Goal: Task Accomplishment & Management: Complete application form

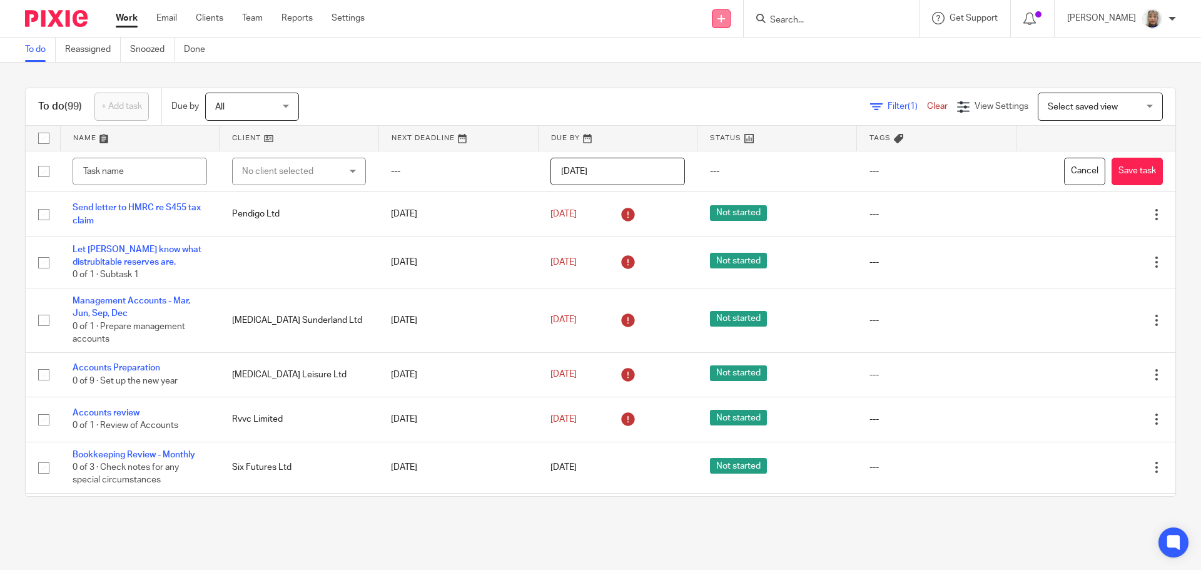
click at [731, 27] on link at bounding box center [721, 18] width 19 height 19
click at [736, 73] on link "Create task" at bounding box center [734, 77] width 77 height 18
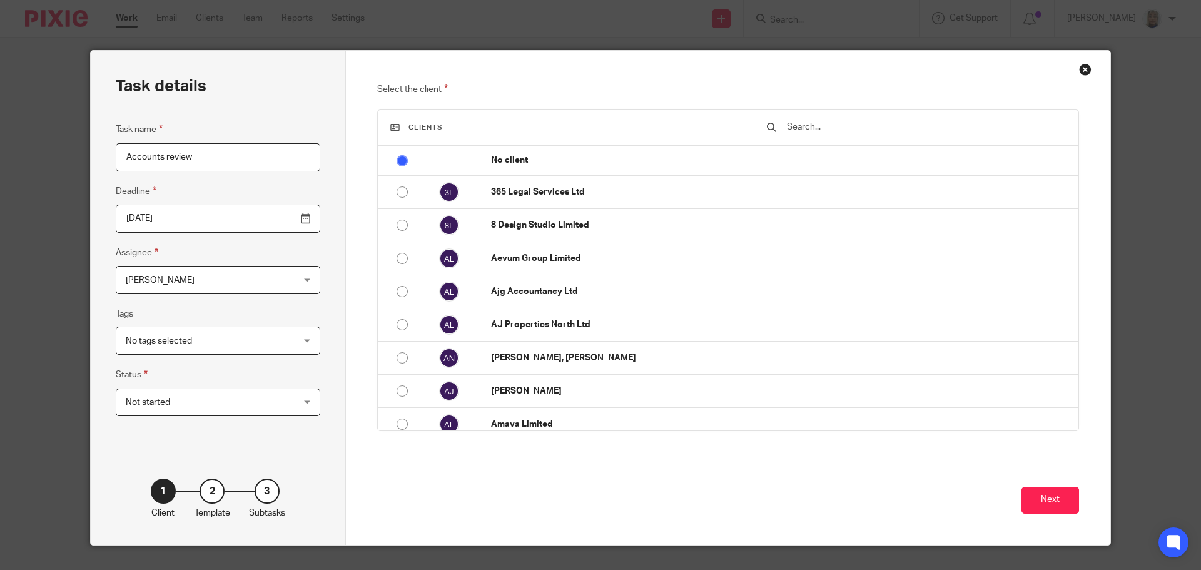
type input "Accounts review"
click at [812, 133] on input "text" at bounding box center [926, 127] width 280 height 14
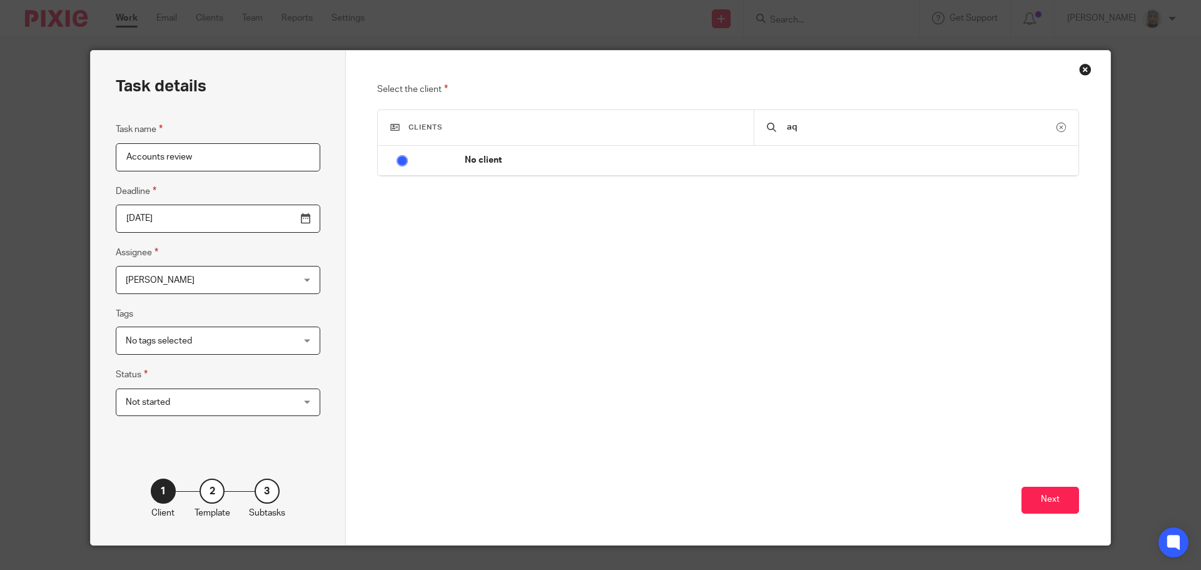
type input "a"
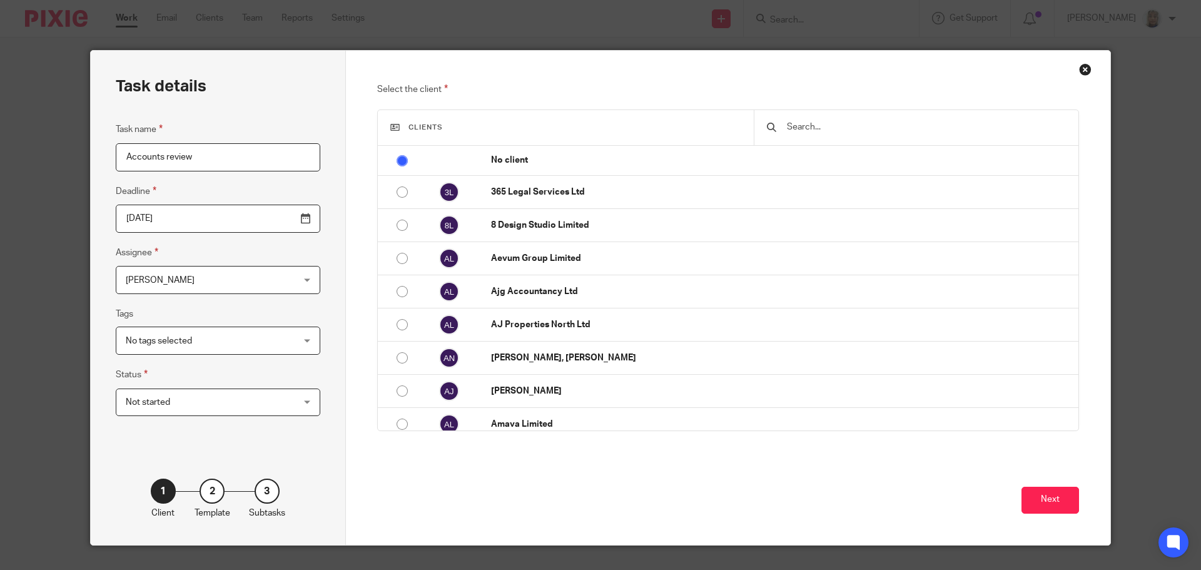
click at [241, 147] on input "Accounts review" at bounding box center [218, 157] width 205 height 28
paste input "Aquilo Holdings Ltd"
type input "Accounts review-Aquilo Holdings Ltd"
click at [1050, 494] on button "Next" at bounding box center [1051, 500] width 58 height 27
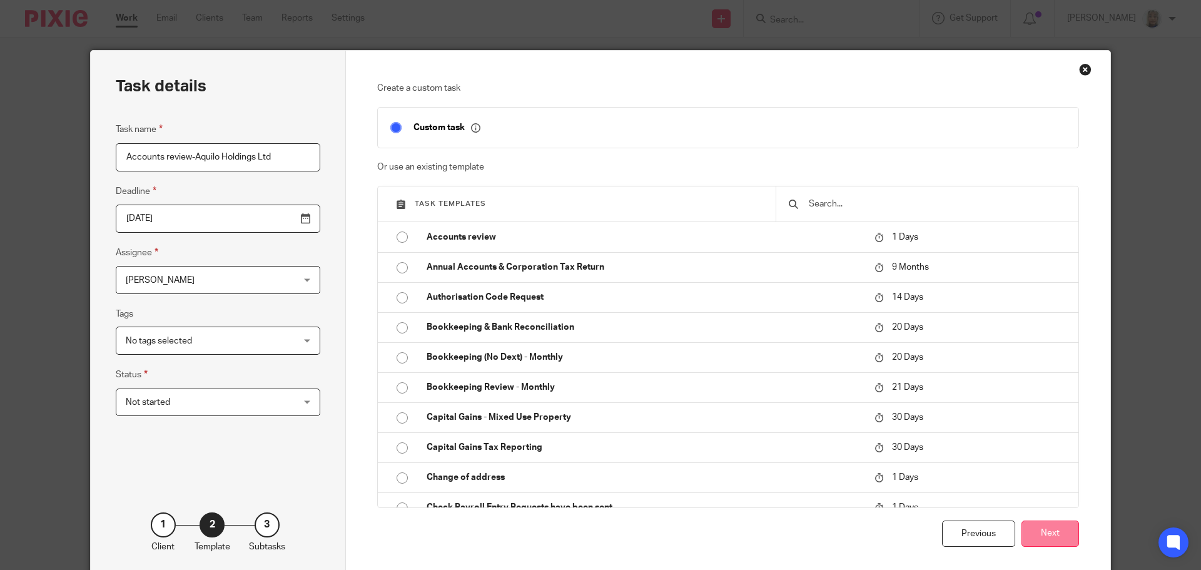
click at [1045, 523] on button "Next" at bounding box center [1051, 533] width 58 height 27
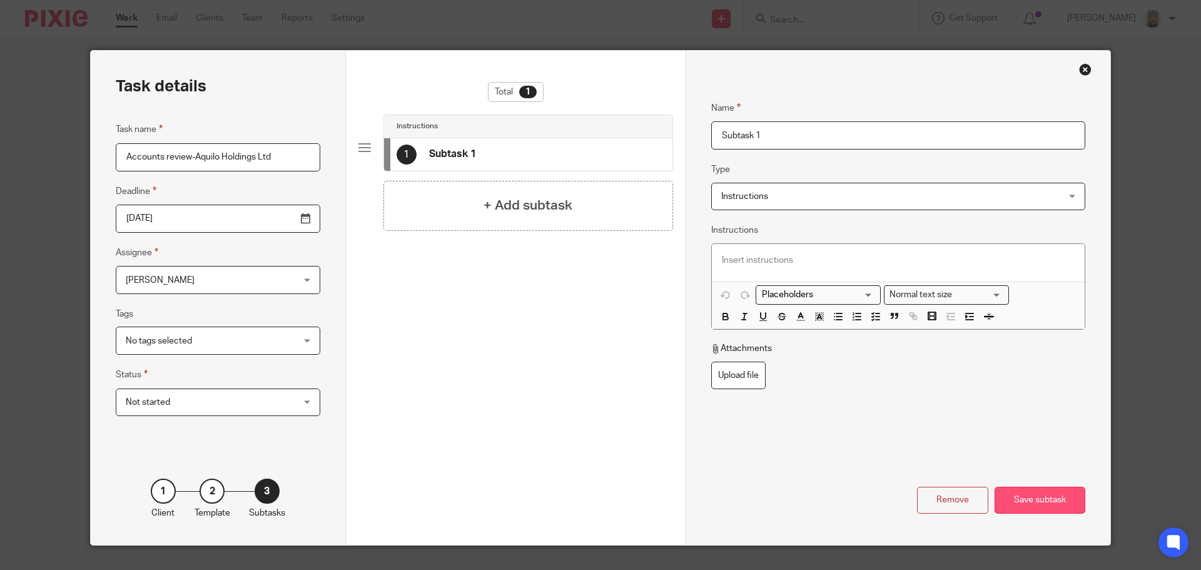
click at [1037, 500] on div "Save subtask" at bounding box center [1040, 500] width 91 height 27
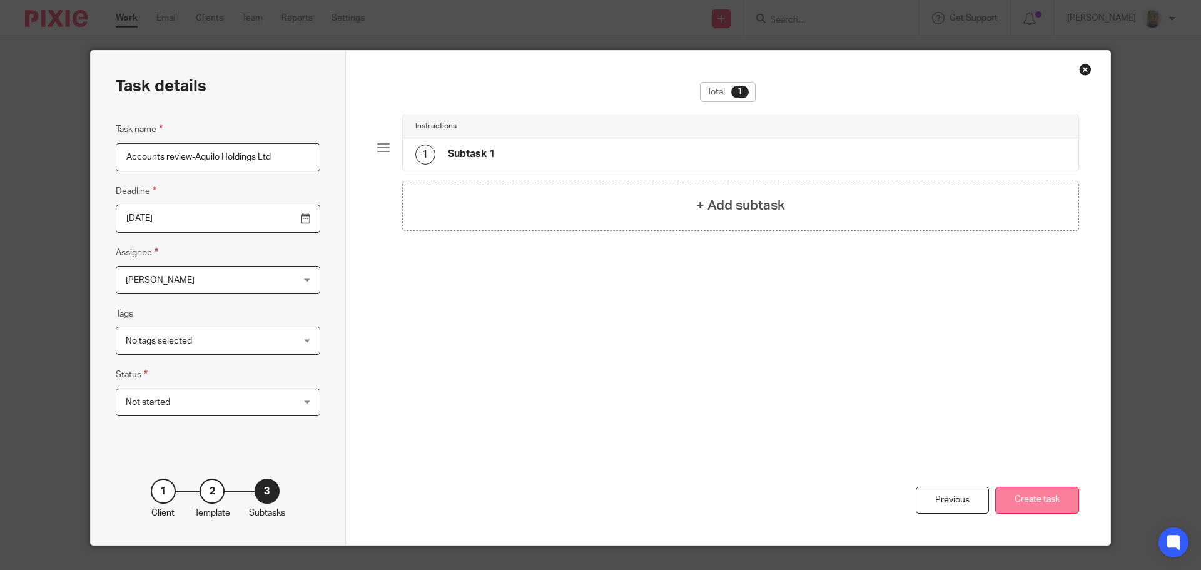
click at [1037, 499] on button "Create task" at bounding box center [1037, 500] width 84 height 27
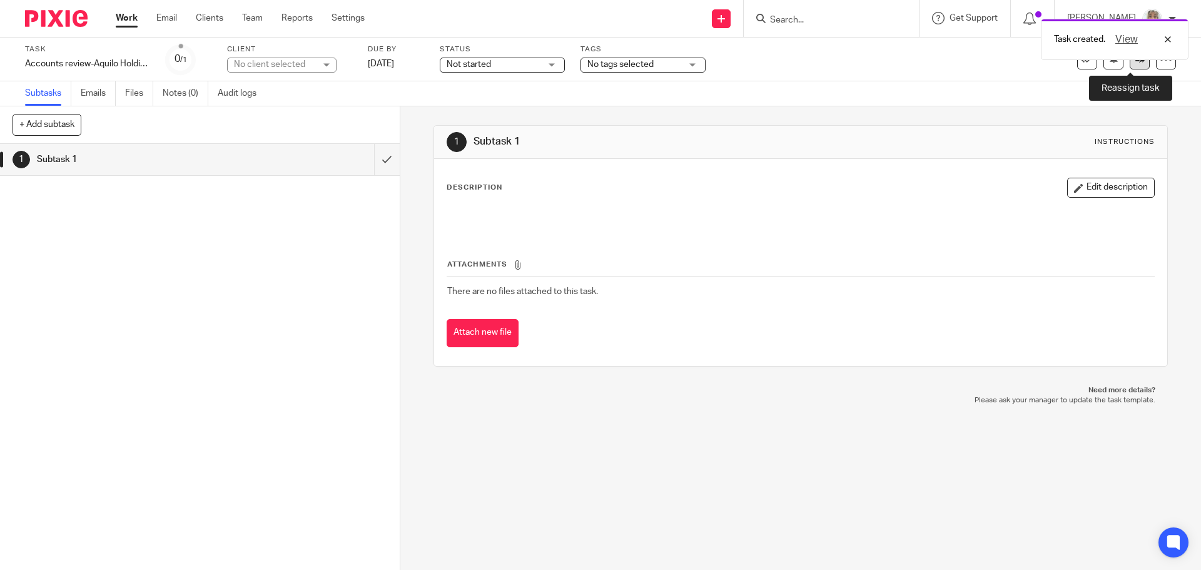
click at [1130, 66] on link at bounding box center [1140, 59] width 20 height 20
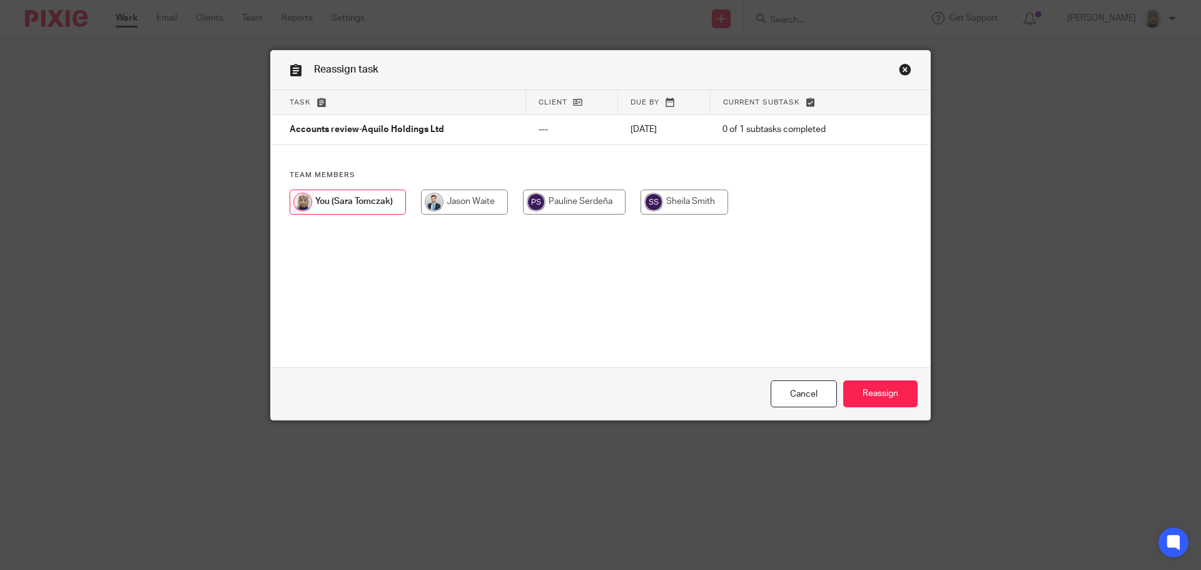
click at [475, 203] on input "radio" at bounding box center [464, 202] width 87 height 25
radio input "true"
click at [875, 395] on input "Reassign" at bounding box center [880, 393] width 74 height 27
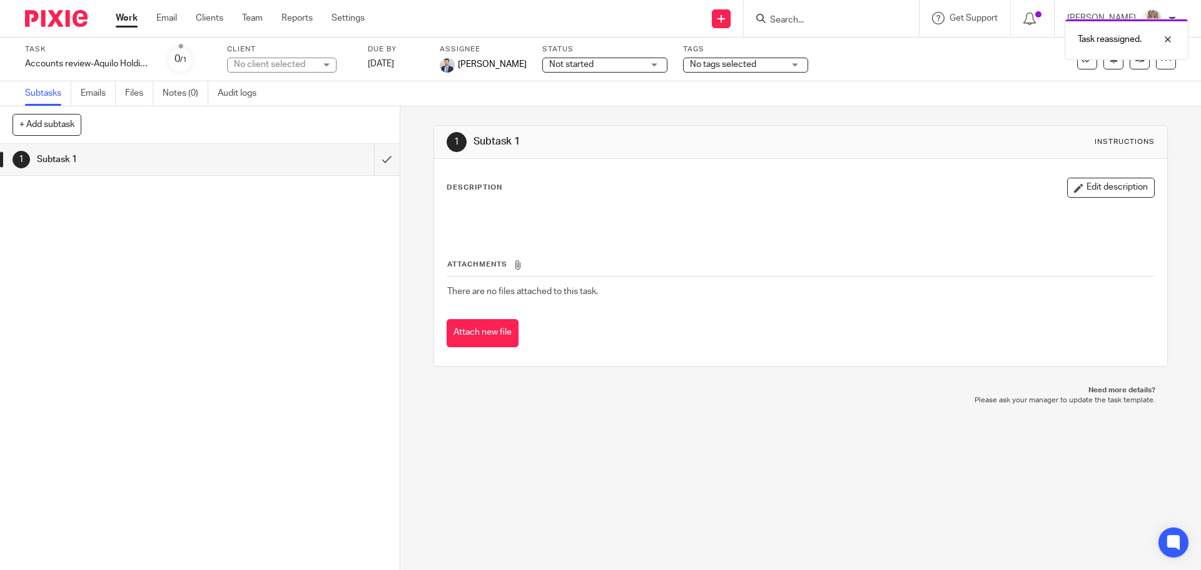
click at [839, 21] on div "Task reassigned." at bounding box center [895, 37] width 588 height 48
click at [813, 14] on div "Task reassigned." at bounding box center [895, 37] width 588 height 48
click at [798, 15] on div "Task reassigned." at bounding box center [895, 37] width 588 height 48
click at [796, 21] on div "Task reassigned." at bounding box center [895, 37] width 588 height 48
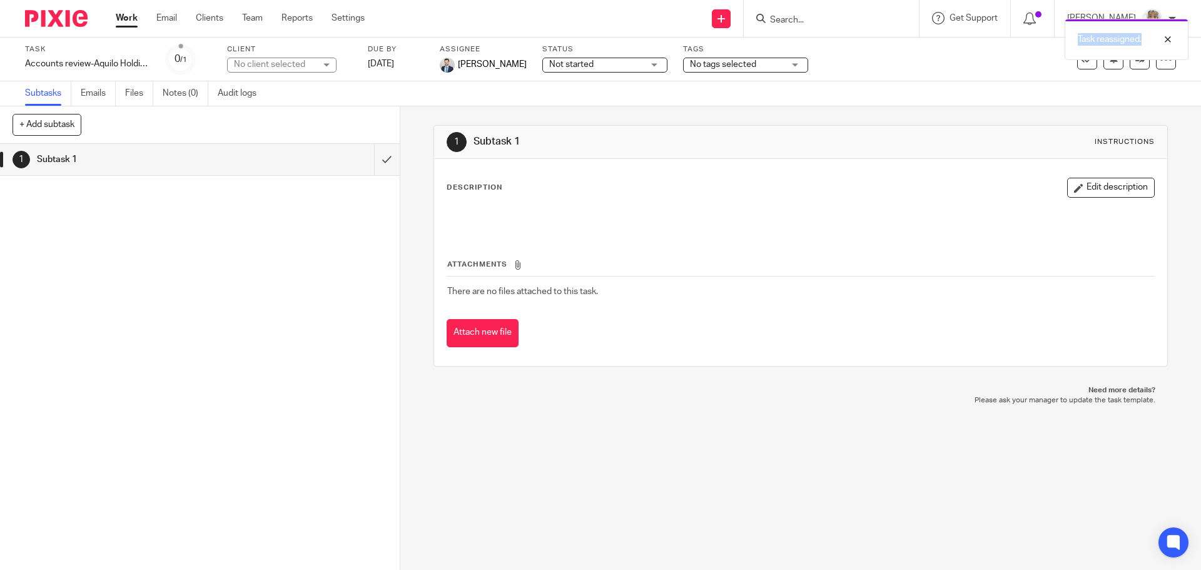
click at [796, 21] on div "Task reassigned." at bounding box center [895, 37] width 588 height 48
click at [806, 18] on input "Search" at bounding box center [825, 20] width 113 height 11
type input "a"
click at [843, 13] on form at bounding box center [835, 19] width 133 height 16
click at [805, 24] on input "Search" at bounding box center [825, 20] width 113 height 11
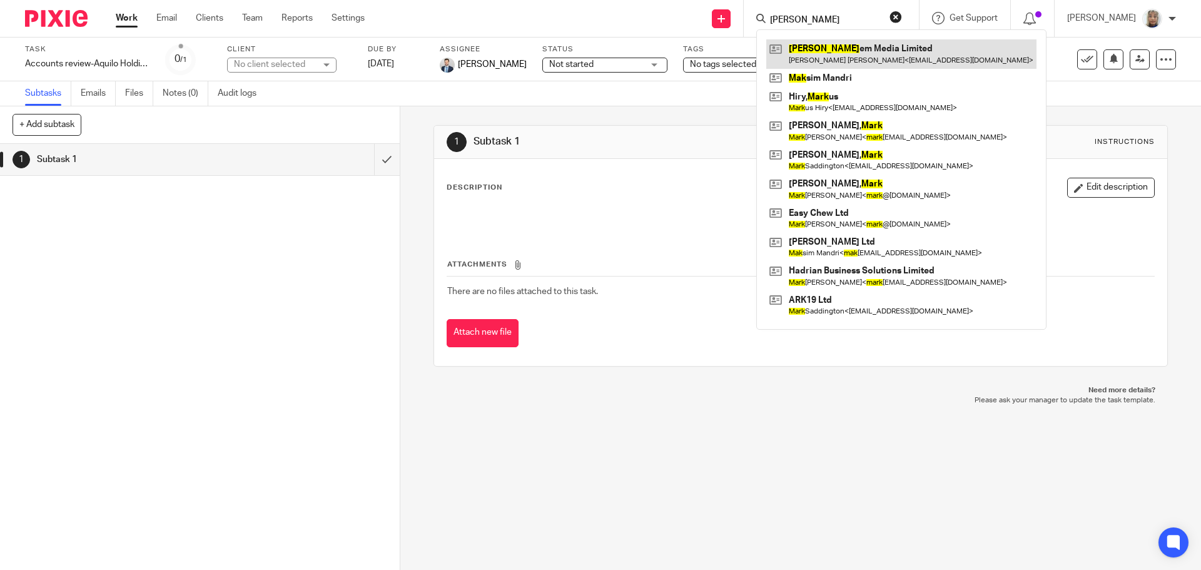
type input "mack"
click at [846, 54] on link at bounding box center [901, 53] width 270 height 29
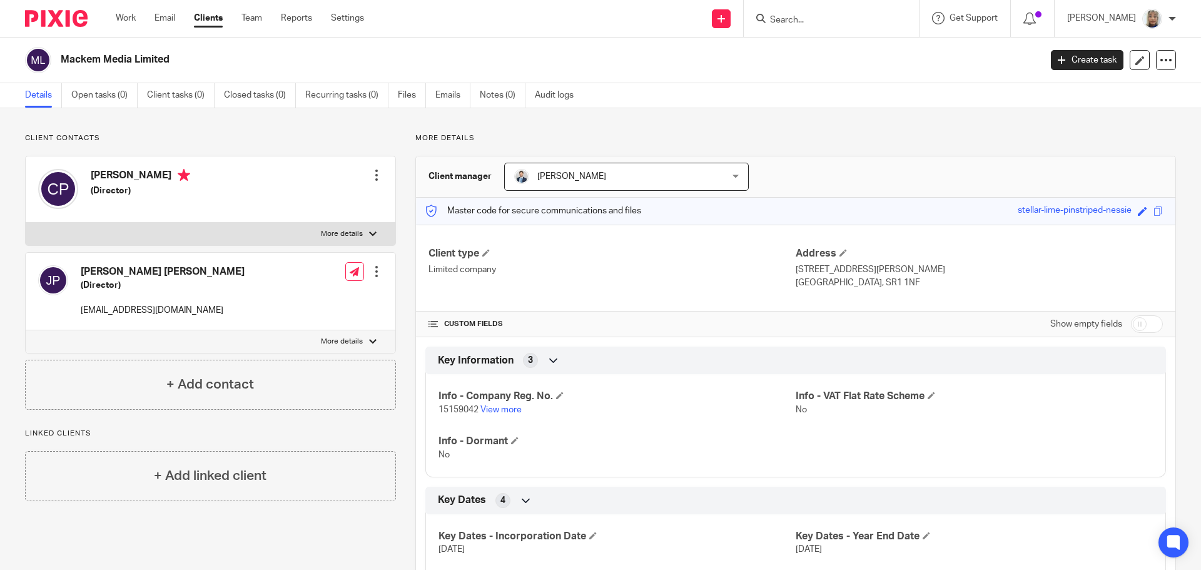
drag, startPoint x: 170, startPoint y: 61, endPoint x: 60, endPoint y: 61, distance: 109.5
click at [60, 61] on div "Mackem Media Limited" at bounding box center [528, 60] width 1007 height 26
copy h2 "Mackem Media Limited"
click at [725, 18] on icon at bounding box center [722, 19] width 8 height 8
click at [739, 78] on link "Create task" at bounding box center [734, 77] width 77 height 18
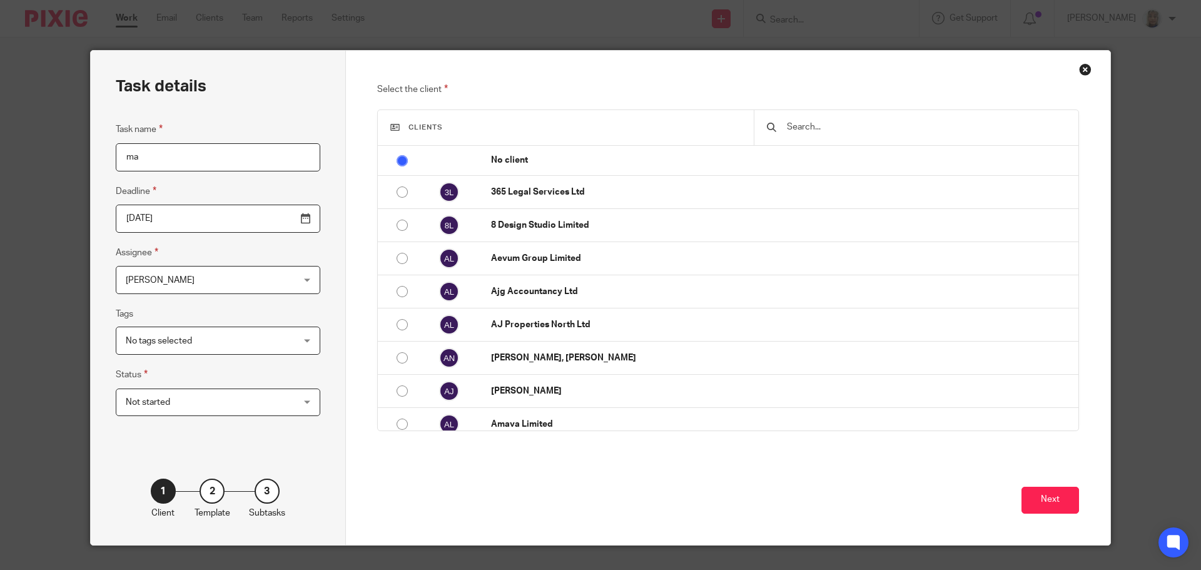
type input "m"
type input "M"
type input "Accounts review"
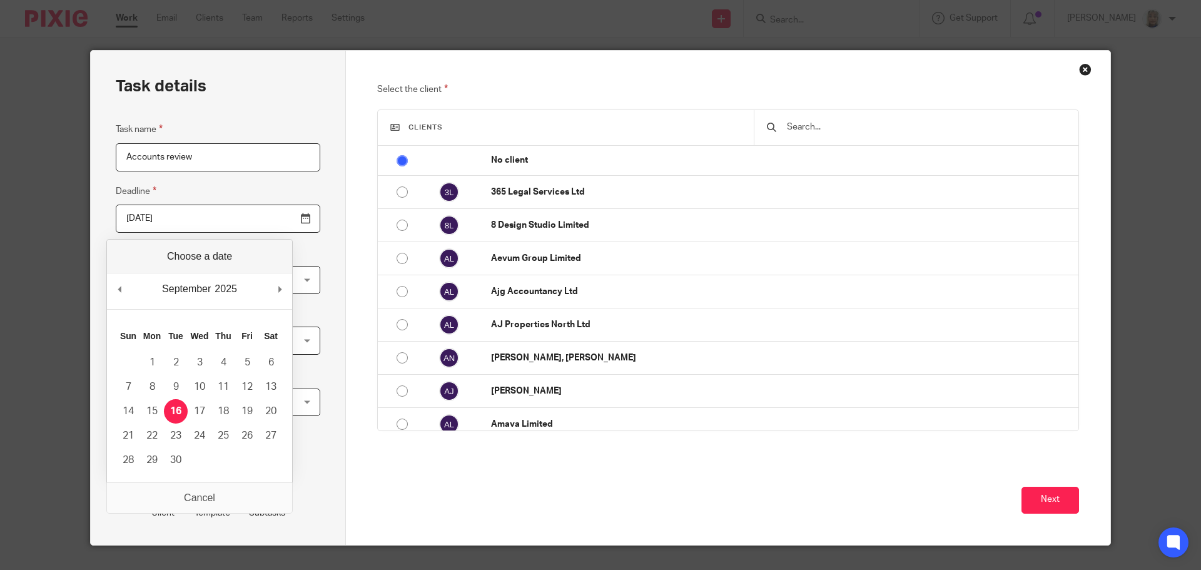
click at [851, 125] on input "text" at bounding box center [926, 127] width 280 height 14
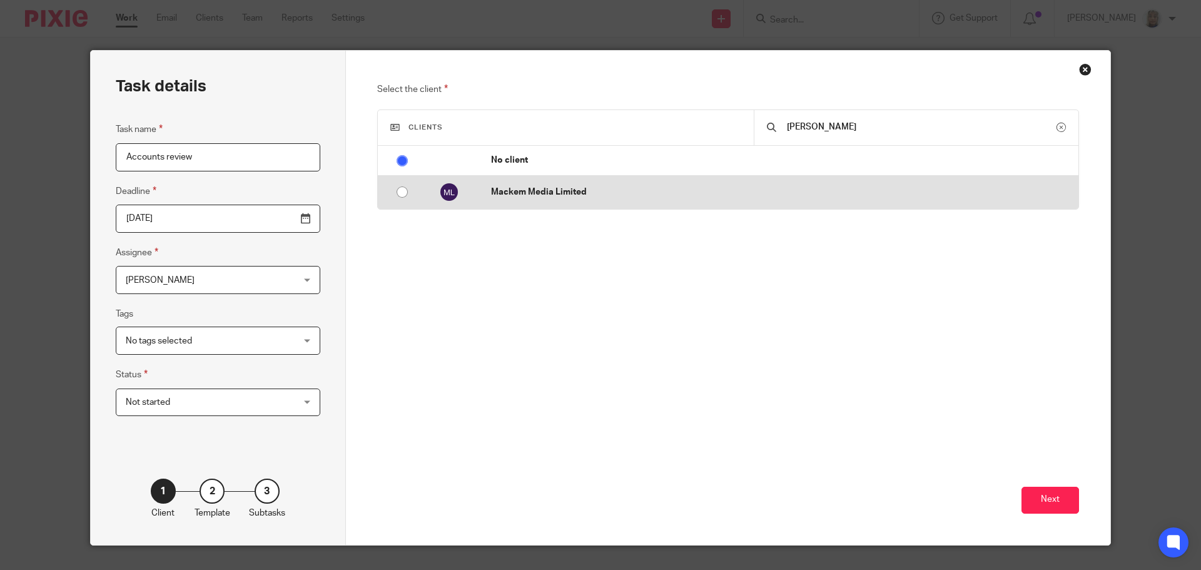
type input "mack"
click at [906, 201] on td "Mackem Media Limited" at bounding box center [779, 192] width 600 height 33
radio input "false"
radio input "true"
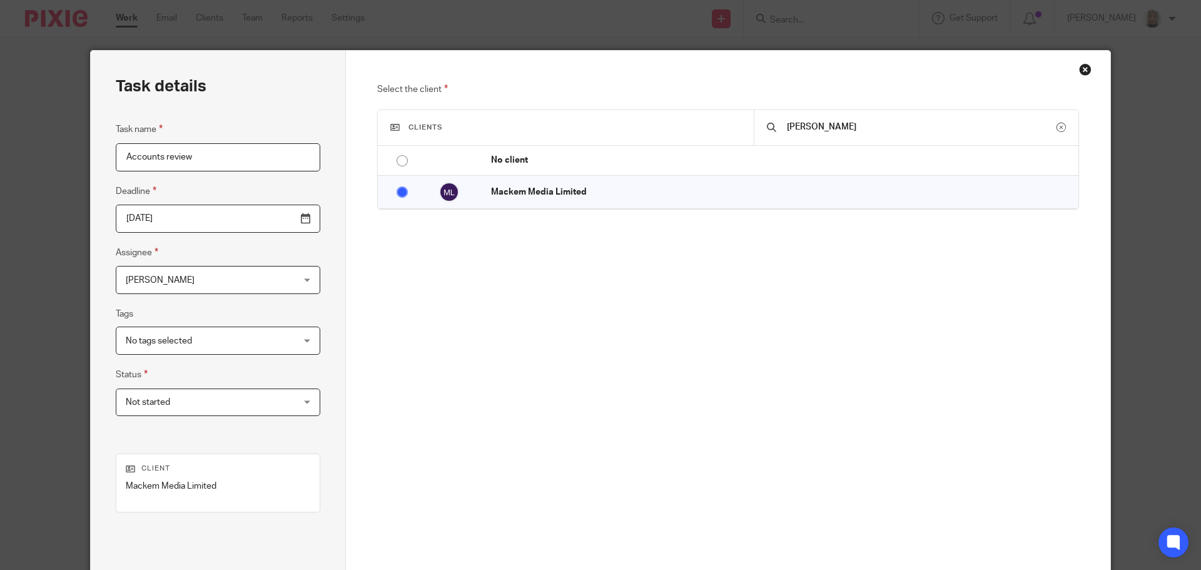
scroll to position [128, 0]
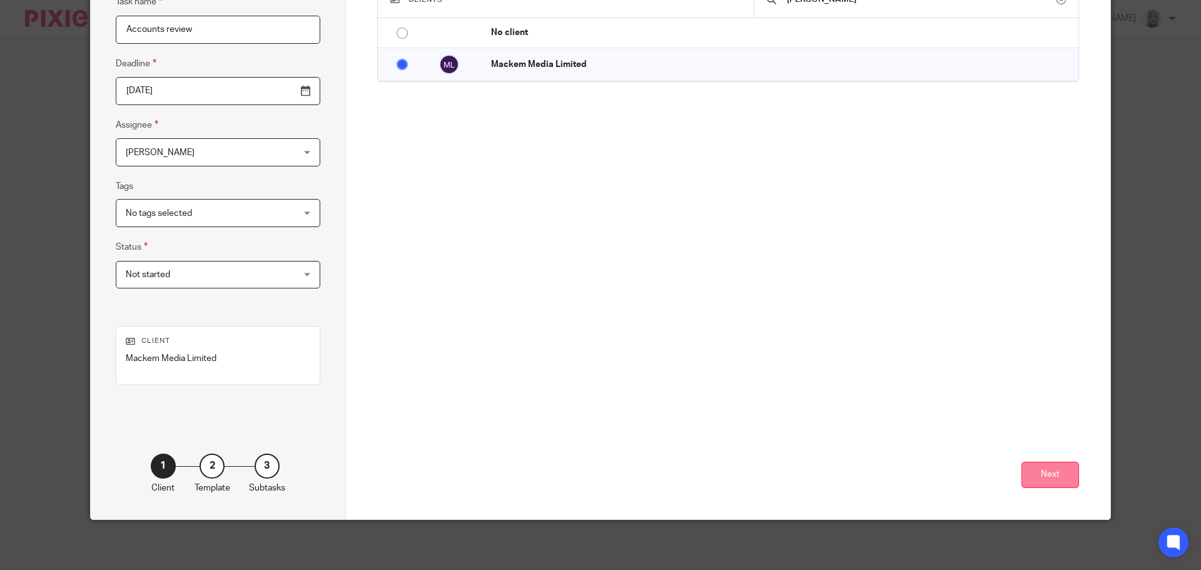
click at [1028, 472] on button "Next" at bounding box center [1051, 475] width 58 height 27
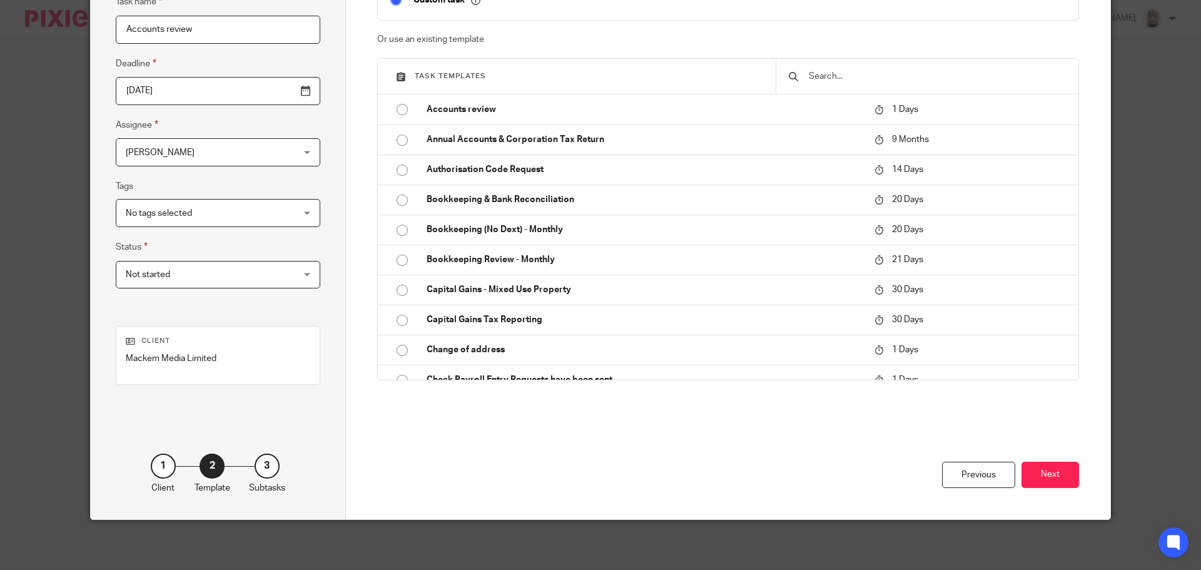
click at [1032, 472] on button "Next" at bounding box center [1051, 475] width 58 height 27
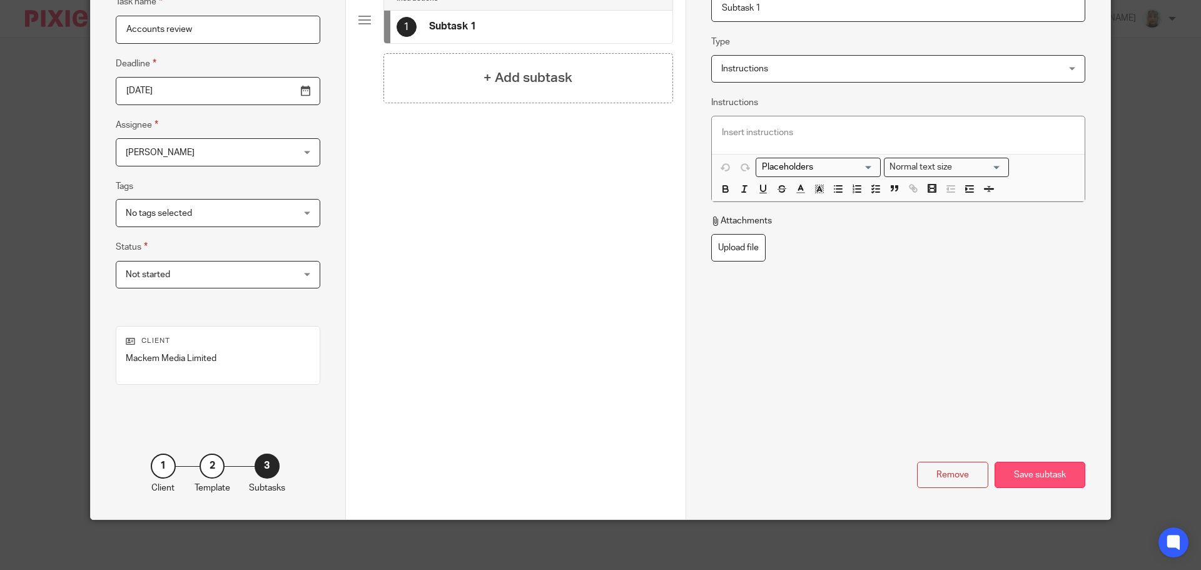
click at [1030, 472] on div "Save subtask" at bounding box center [1040, 475] width 91 height 27
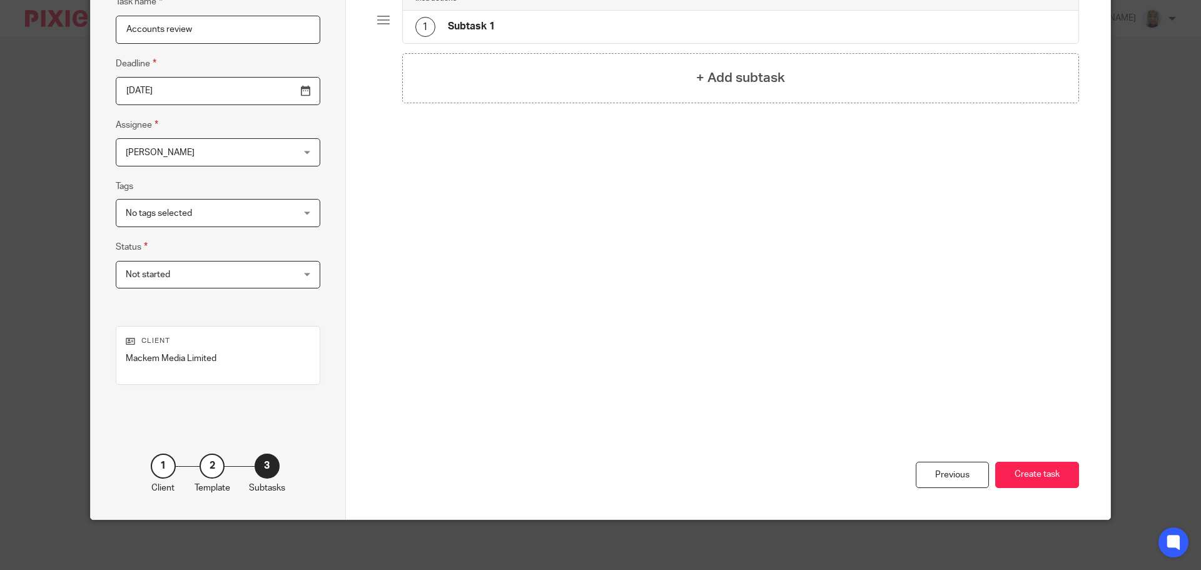
click at [1030, 472] on button "Create task" at bounding box center [1037, 475] width 84 height 27
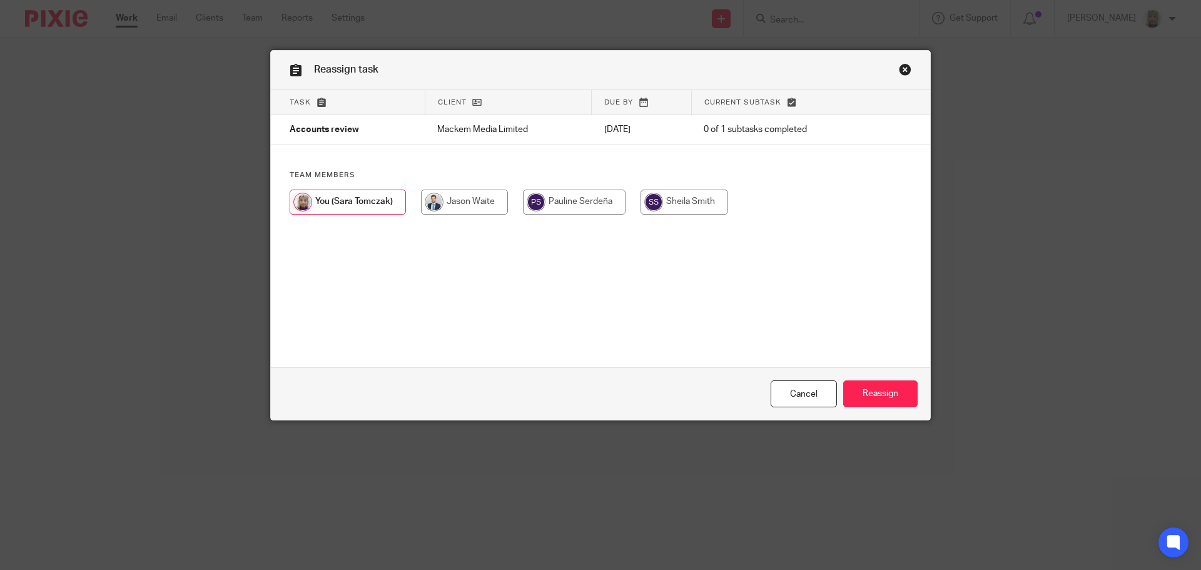
click at [475, 202] on input "radio" at bounding box center [464, 202] width 87 height 25
radio input "true"
click at [875, 400] on input "Reassign" at bounding box center [880, 393] width 74 height 27
